Goal: Task Accomplishment & Management: Manage account settings

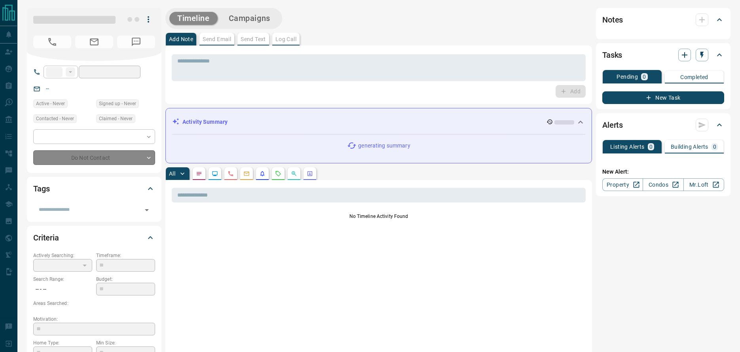
type input "**"
type input "**********"
type input "*"
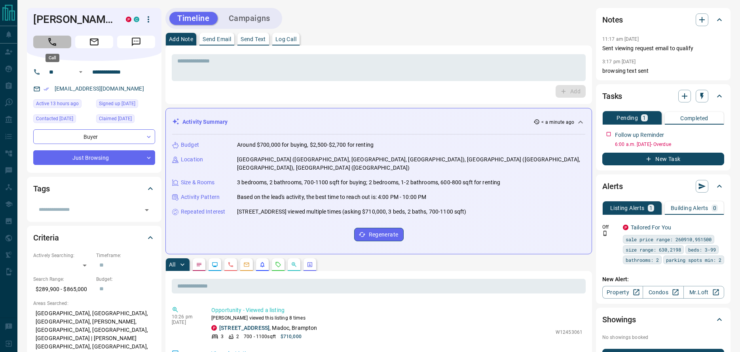
click at [56, 46] on icon "Call" at bounding box center [52, 42] width 10 height 10
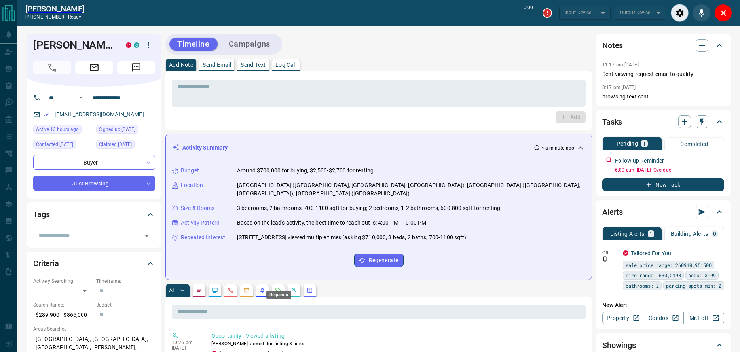
click at [276, 287] on icon "Requests" at bounding box center [278, 290] width 6 height 6
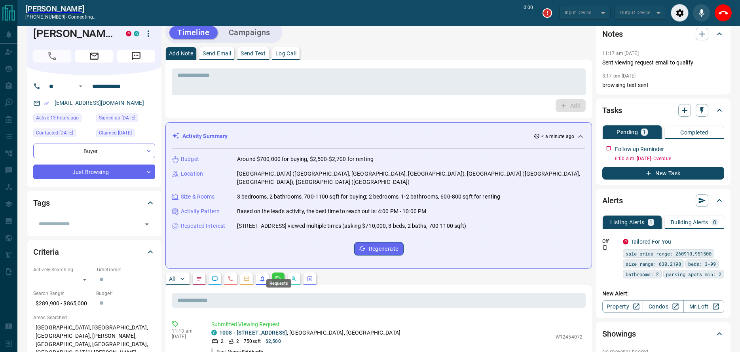
scroll to position [25, 0]
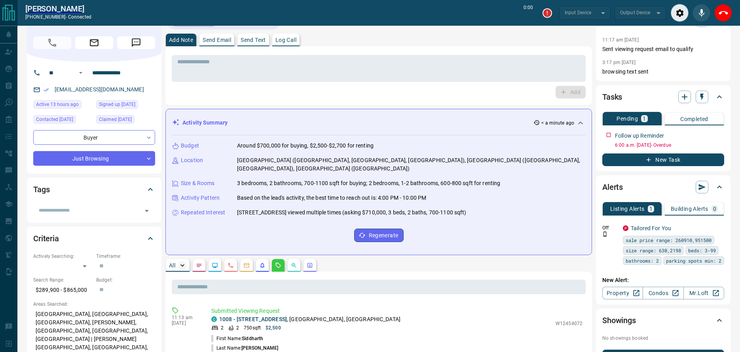
click at [183, 262] on icon "button" at bounding box center [183, 266] width 8 height 8
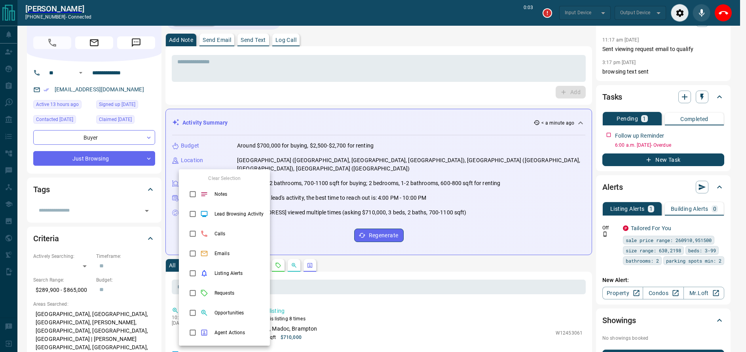
click at [610, 134] on div at bounding box center [373, 176] width 746 height 352
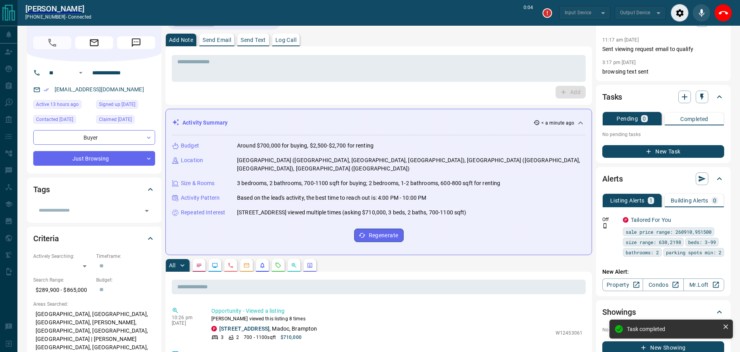
scroll to position [0, 0]
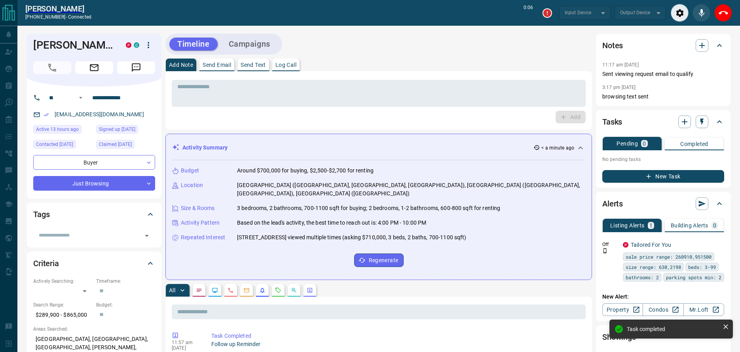
click at [314, 148] on div "Activity Summary < a minute ago" at bounding box center [374, 148] width 404 height 8
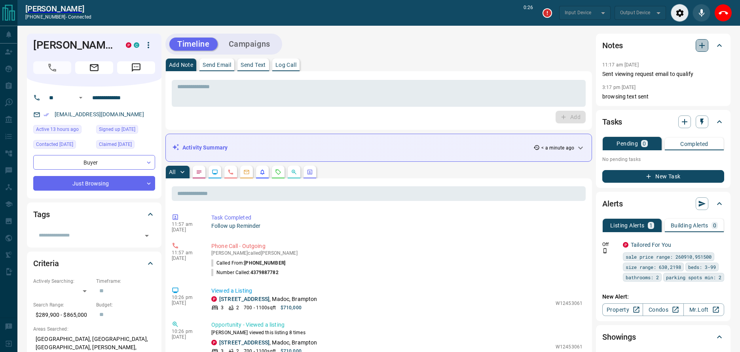
click at [707, 44] on button "button" at bounding box center [702, 45] width 13 height 13
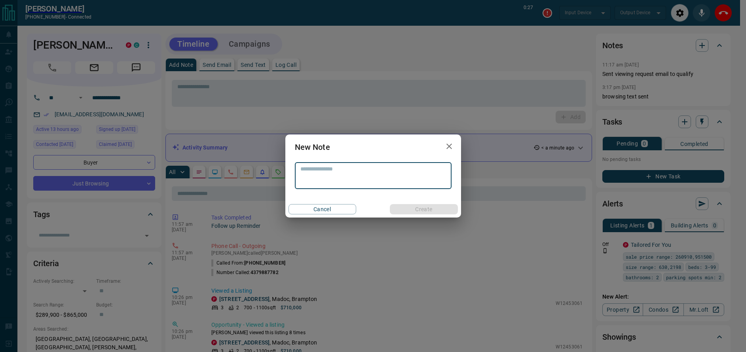
click at [314, 173] on textarea at bounding box center [374, 176] width 146 height 20
type textarea "*********"
click at [418, 210] on button "Create" at bounding box center [424, 209] width 68 height 10
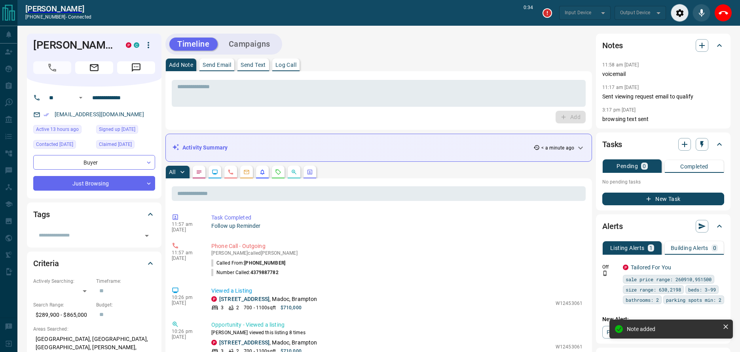
click at [280, 174] on icon "Requests" at bounding box center [278, 171] width 5 height 5
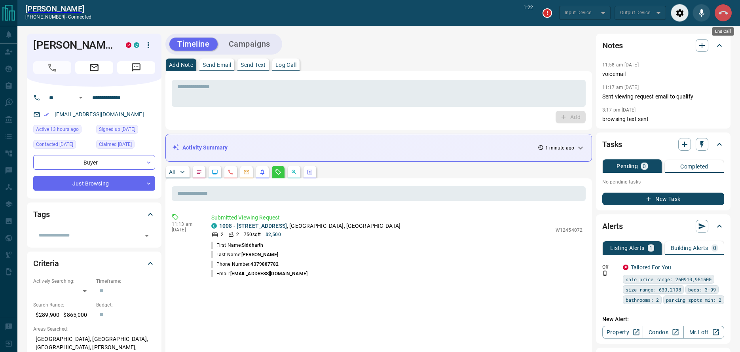
click at [726, 17] on icon "End Call" at bounding box center [724, 13] width 10 height 10
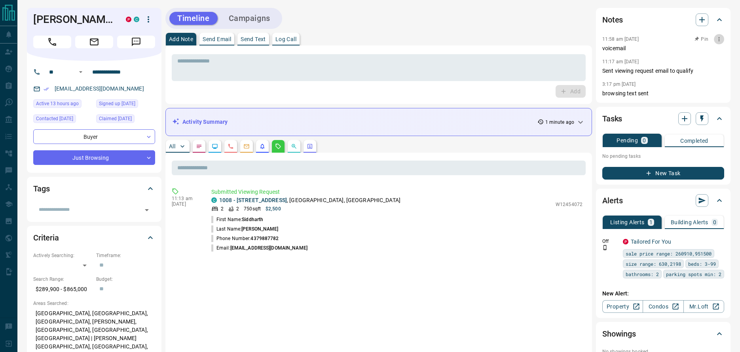
click at [719, 40] on icon "button" at bounding box center [719, 39] width 6 height 6
click at [706, 51] on li "Edit" at bounding box center [707, 54] width 35 height 12
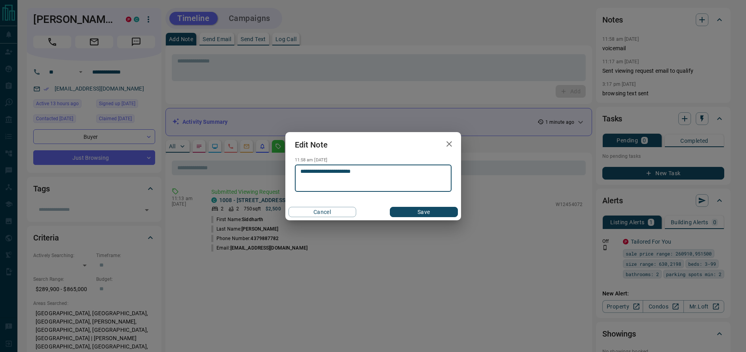
type textarea "**********"
click at [403, 214] on button "Save" at bounding box center [424, 212] width 68 height 10
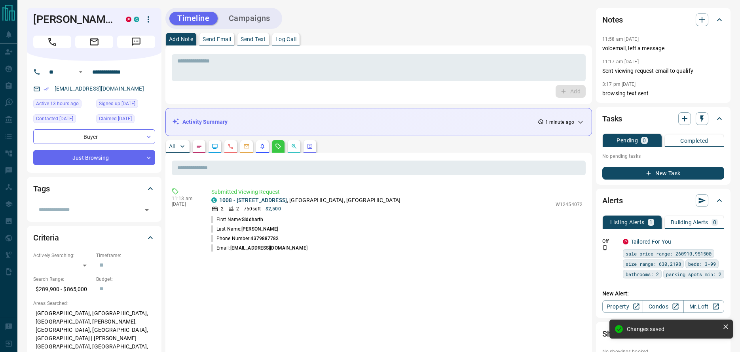
click at [704, 112] on div "Tasks" at bounding box center [664, 118] width 122 height 19
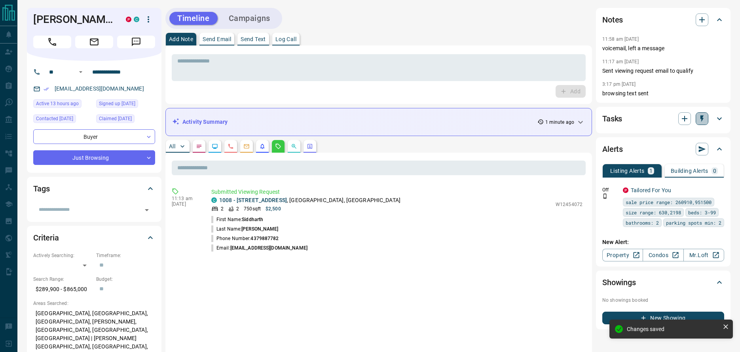
click at [702, 117] on icon "button" at bounding box center [702, 119] width 3 height 7
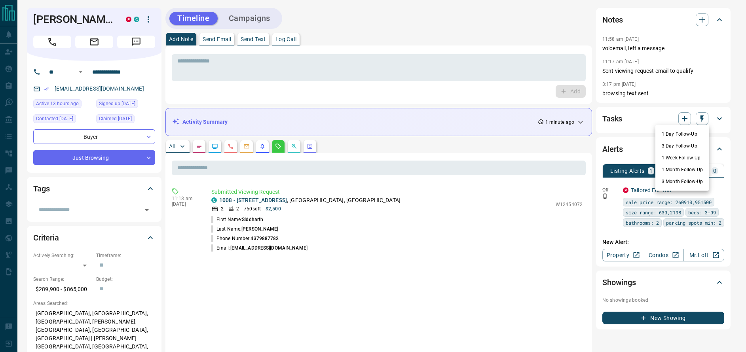
click at [682, 148] on li "3 Day Follow-Up" at bounding box center [683, 146] width 54 height 12
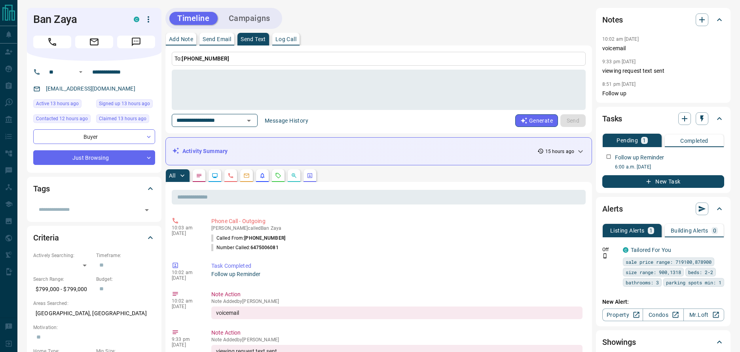
scroll to position [245, 0]
